Goal: Information Seeking & Learning: Learn about a topic

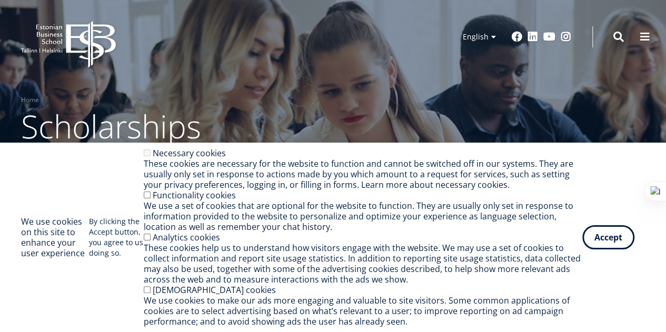
click at [589, 244] on button "Accept" at bounding box center [608, 237] width 52 height 24
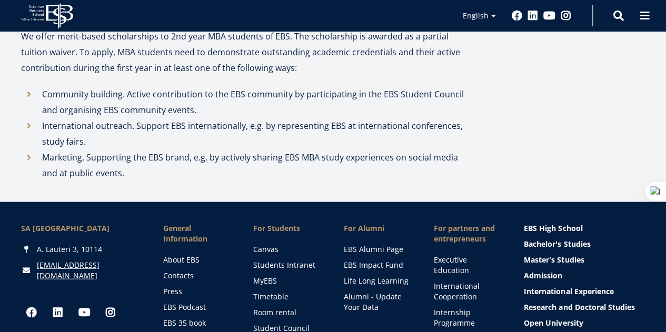
scroll to position [1223, 0]
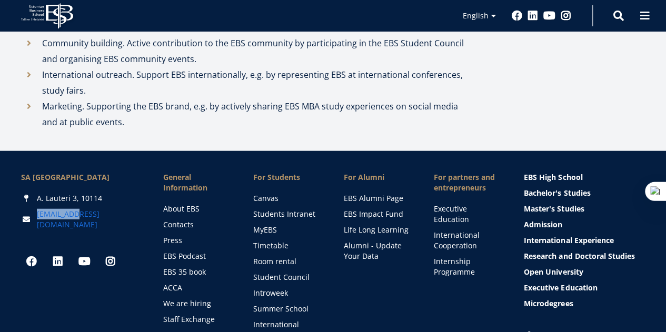
drag, startPoint x: 93, startPoint y: 217, endPoint x: 77, endPoint y: 213, distance: 16.2
click at [77, 213] on div "[EMAIL_ADDRESS][DOMAIN_NAME]" at bounding box center [81, 219] width 121 height 21
copy link "[EMAIL_ADDRESS][DOMAIN_NAME]"
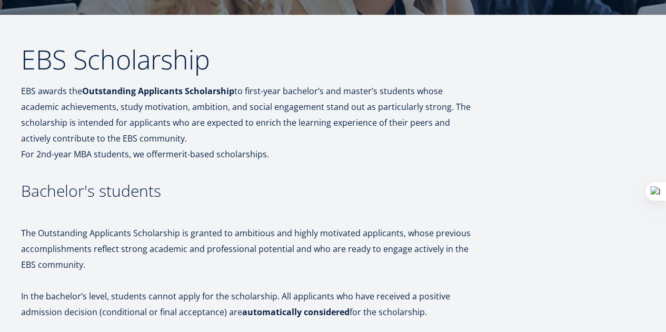
scroll to position [154, 0]
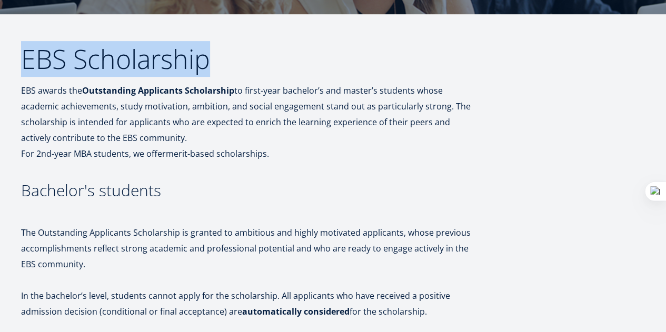
drag, startPoint x: 238, startPoint y: 66, endPoint x: 26, endPoint y: 56, distance: 212.4
click at [26, 56] on h2 "EBS Scholarship" at bounding box center [246, 59] width 450 height 26
copy h2 "EBS Scholarship"
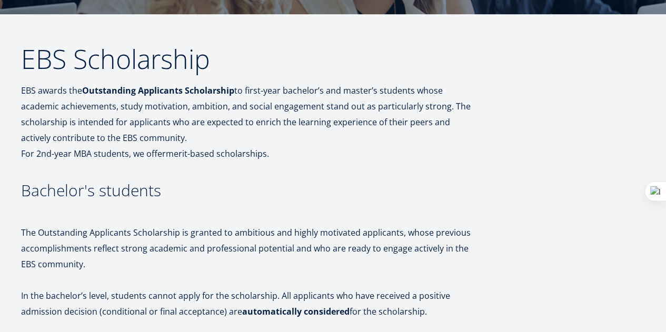
click at [222, 134] on p "EBS awards the Outstanding Applicants Scholarship to first-year bachelor’s and …" at bounding box center [246, 122] width 450 height 79
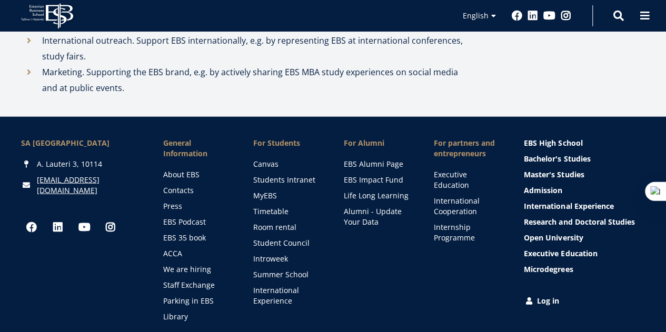
scroll to position [1262, 0]
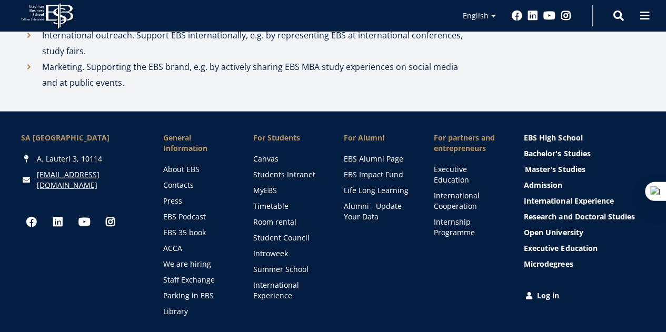
click at [573, 166] on link "Master's Studies" at bounding box center [585, 169] width 121 height 11
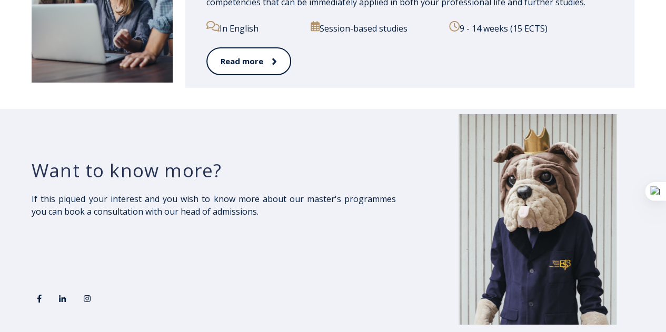
scroll to position [1897, 0]
